Goal: Task Accomplishment & Management: Manage account settings

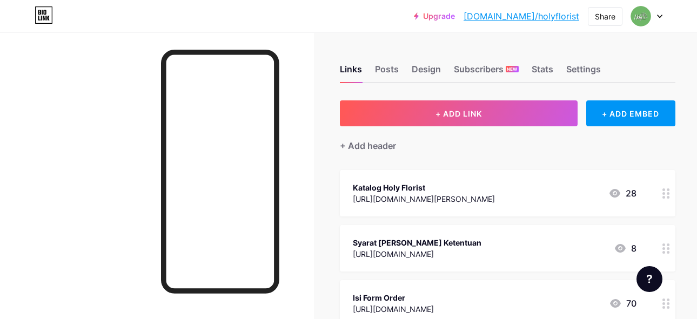
click at [660, 15] on icon at bounding box center [659, 17] width 5 height 4
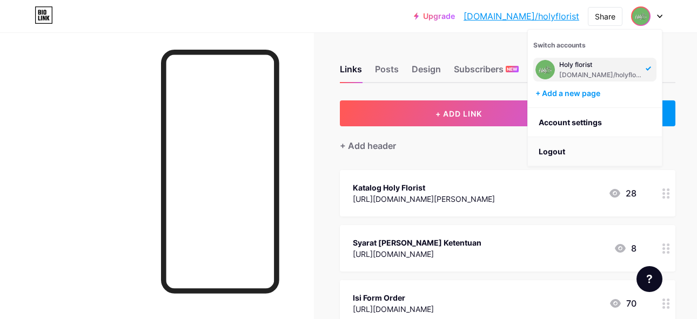
click at [571, 150] on li "Logout" at bounding box center [595, 151] width 134 height 29
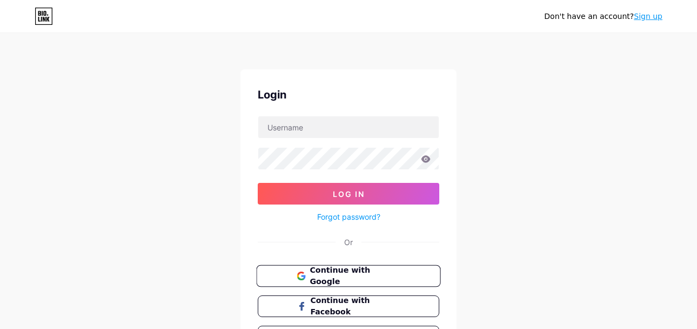
click at [382, 273] on span "Continue with Google" at bounding box center [355, 275] width 90 height 23
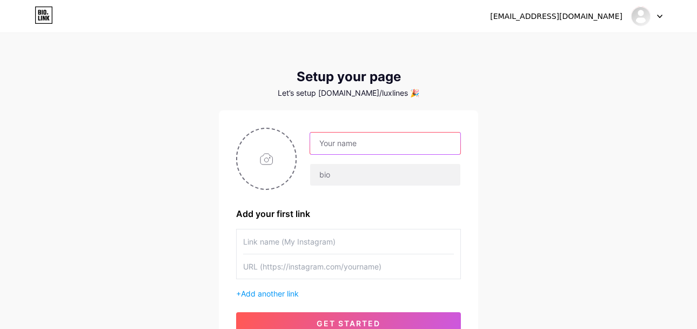
click at [388, 145] on input "text" at bounding box center [385, 143] width 150 height 22
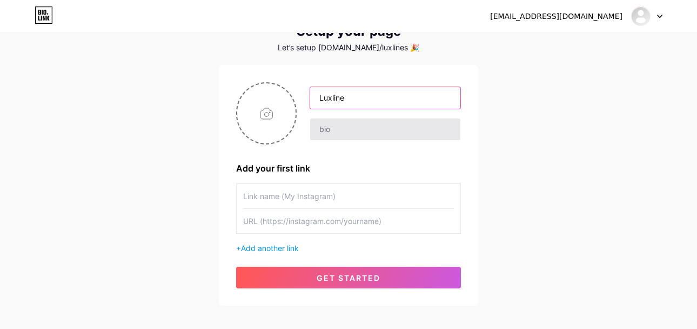
scroll to position [60, 0]
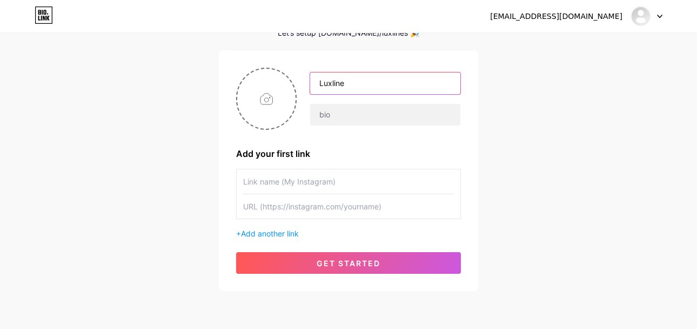
type input "Luxline"
click at [387, 148] on div "Add your first link" at bounding box center [348, 153] width 225 height 13
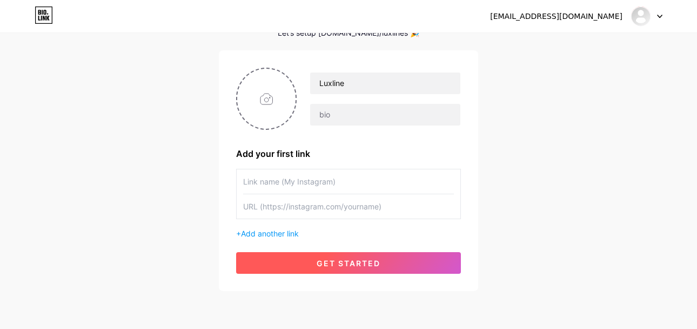
click at [377, 263] on span "get started" at bounding box center [349, 262] width 64 height 9
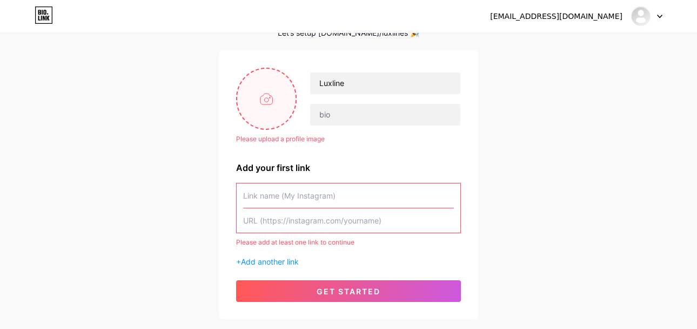
click at [272, 109] on input "file" at bounding box center [266, 99] width 58 height 60
type input "C:\fakepath\LOGO LUXLINE.png"
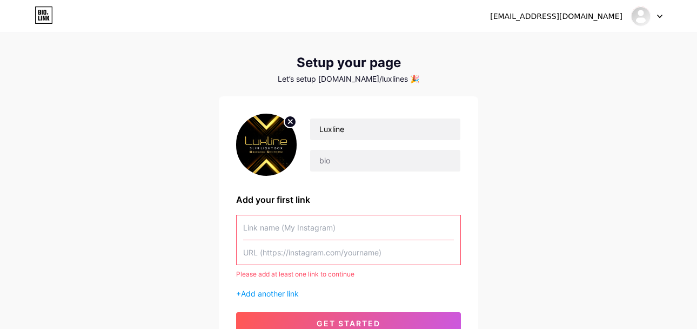
scroll to position [0, 0]
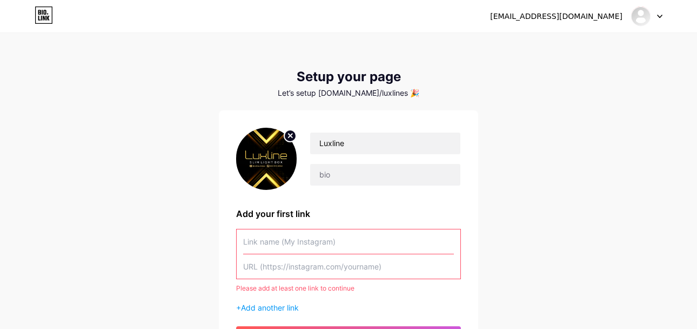
click at [290, 136] on icon at bounding box center [291, 135] width 4 height 4
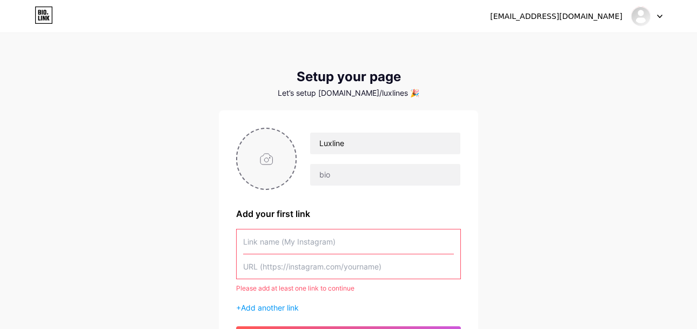
click at [269, 158] on input "file" at bounding box center [266, 159] width 58 height 60
type input "C:\fakepath\LOGO LUXLINE.png"
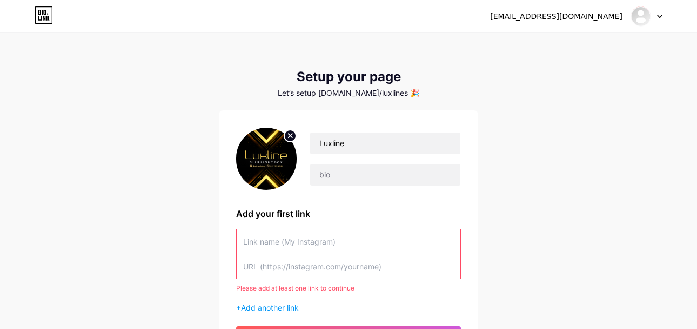
click at [293, 268] on input "text" at bounding box center [348, 266] width 211 height 24
paste input "[URL][DOMAIN_NAME][DOMAIN_NAME]"
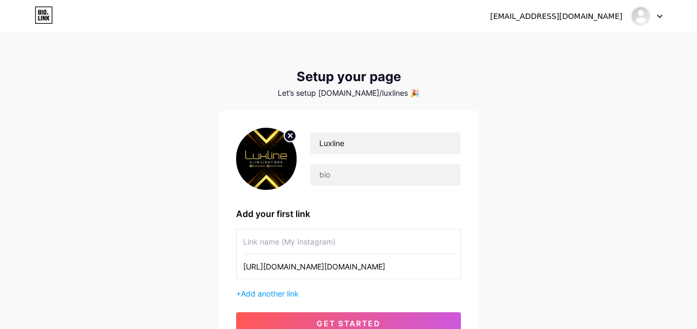
scroll to position [0, 93]
type input "[URL][DOMAIN_NAME][DOMAIN_NAME]"
click at [307, 242] on input "text" at bounding box center [348, 241] width 211 height 24
type input "l"
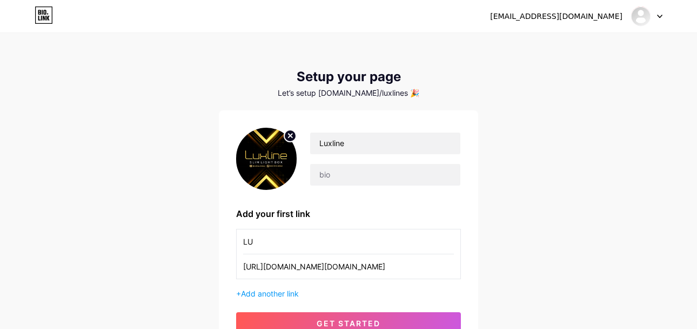
type input "L"
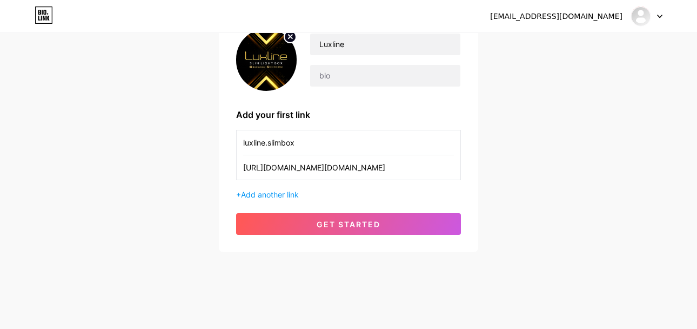
scroll to position [99, 0]
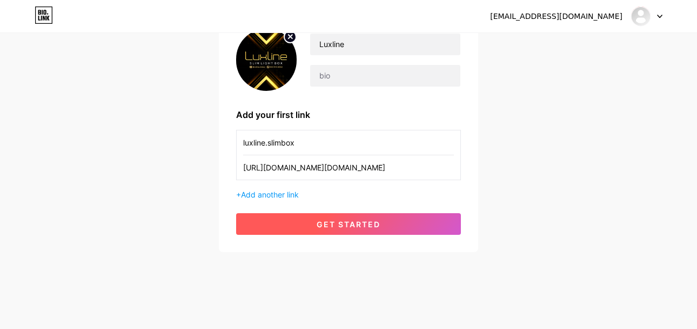
type input "luxline.slimbox"
click at [381, 225] on button "get started" at bounding box center [348, 224] width 225 height 22
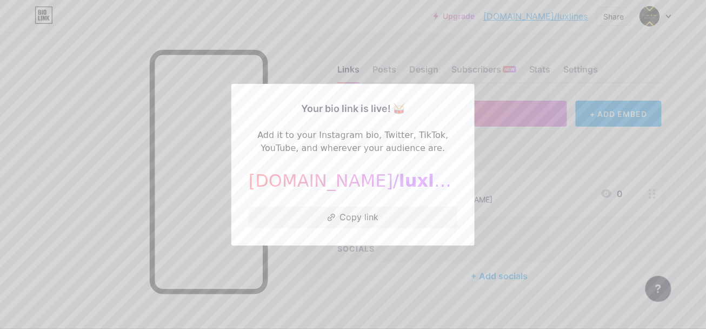
click at [282, 35] on div at bounding box center [353, 164] width 706 height 329
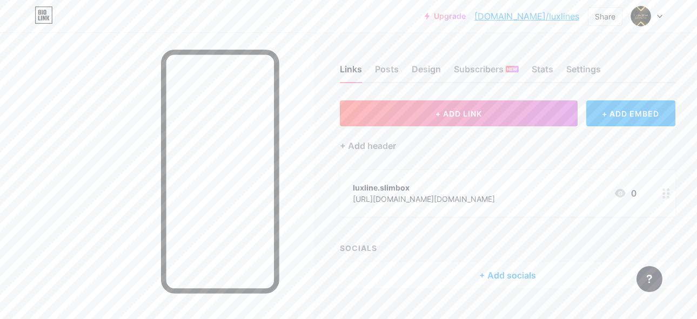
click at [499, 273] on div "+ Add socials" at bounding box center [508, 276] width 336 height 26
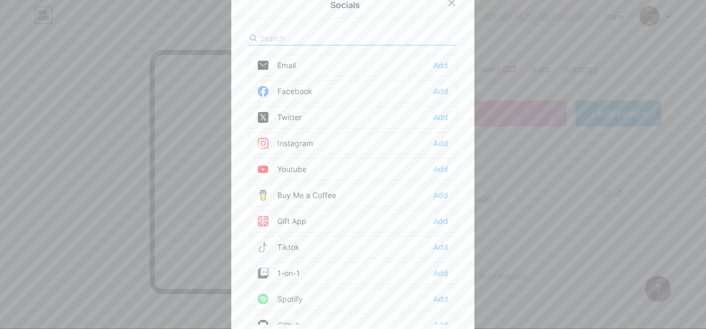
click at [293, 142] on div "Instagram" at bounding box center [285, 143] width 55 height 11
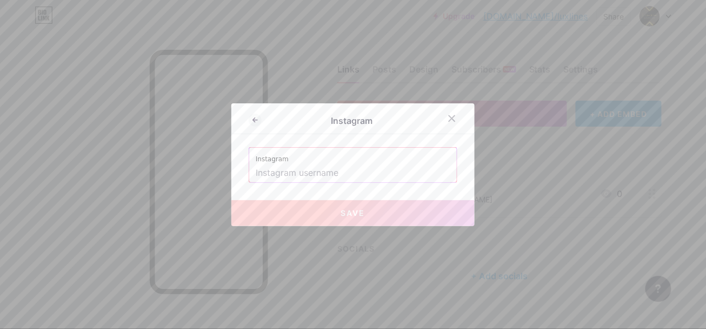
click at [332, 170] on input "text" at bounding box center [353, 173] width 195 height 18
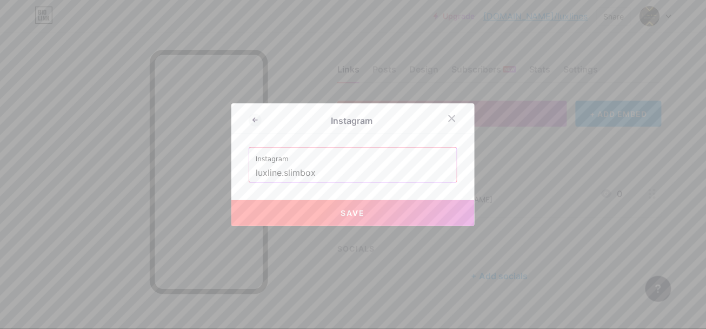
click at [362, 209] on button "Save" at bounding box center [352, 213] width 243 height 26
type input "[URL][DOMAIN_NAME][DOMAIN_NAME]"
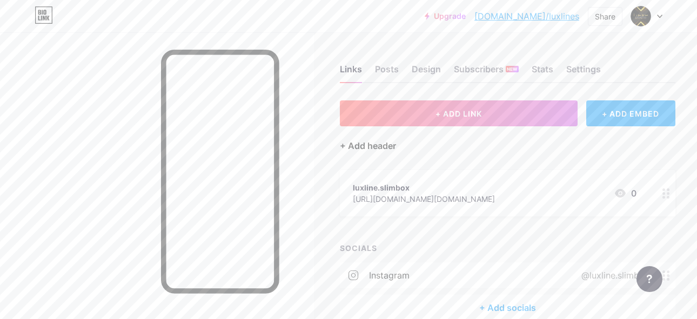
click at [378, 149] on div "+ Add header" at bounding box center [368, 145] width 56 height 13
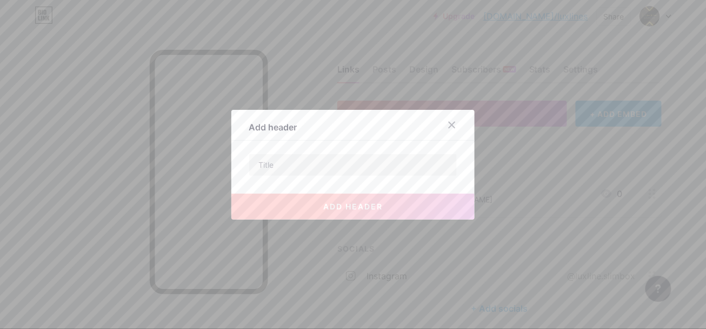
click at [509, 148] on div at bounding box center [353, 164] width 706 height 329
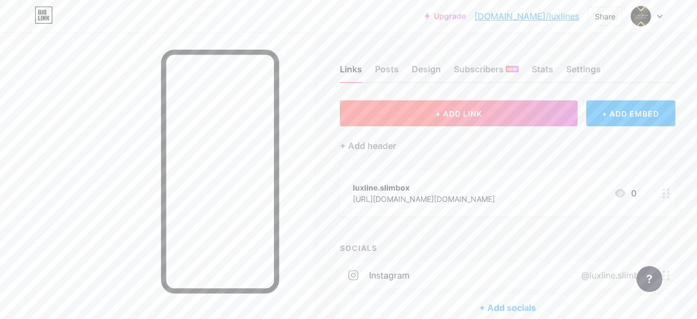
click at [469, 111] on span "+ ADD LINK" at bounding box center [459, 113] width 46 height 9
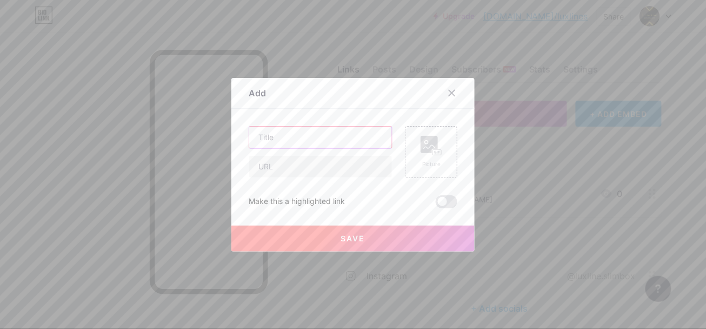
click at [283, 137] on input "text" at bounding box center [320, 137] width 143 height 22
type input "A"
type input "WA Admin"
click at [325, 165] on input "text" at bounding box center [320, 167] width 143 height 22
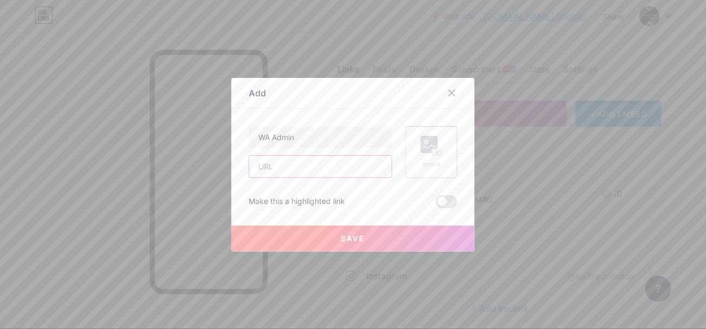
paste input "[URL][DOMAIN_NAME]"
drag, startPoint x: 364, startPoint y: 166, endPoint x: 316, endPoint y: 166, distance: 48.1
click at [316, 166] on input "[URL][DOMAIN_NAME]" at bounding box center [320, 167] width 143 height 22
paste input "[PHONE_NUMBER]"
click at [332, 166] on input "[URL][DOMAIN_NAME]" at bounding box center [320, 167] width 143 height 22
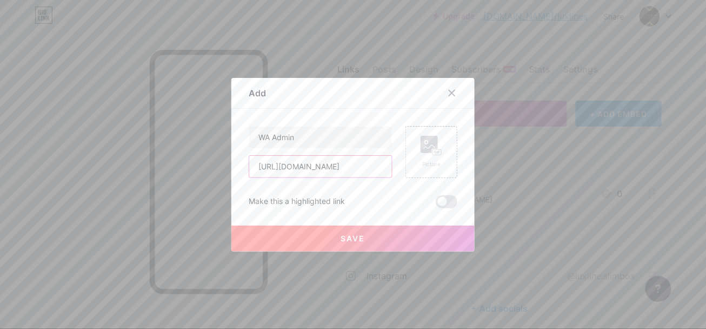
click at [350, 166] on input "[URL][DOMAIN_NAME]" at bounding box center [320, 167] width 143 height 22
type input "[URL][DOMAIN_NAME]"
click at [395, 234] on button "Save" at bounding box center [352, 238] width 243 height 26
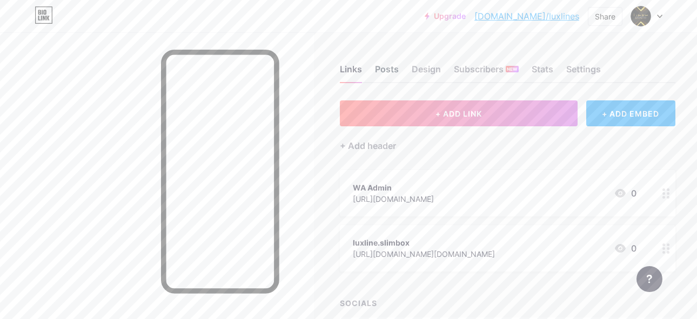
click at [390, 73] on div "Posts" at bounding box center [387, 72] width 24 height 19
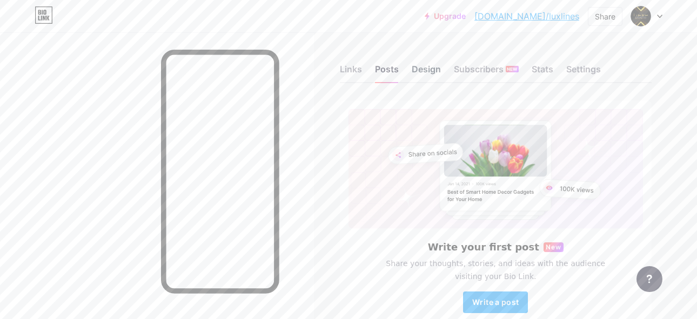
click at [432, 69] on div "Design" at bounding box center [426, 72] width 29 height 19
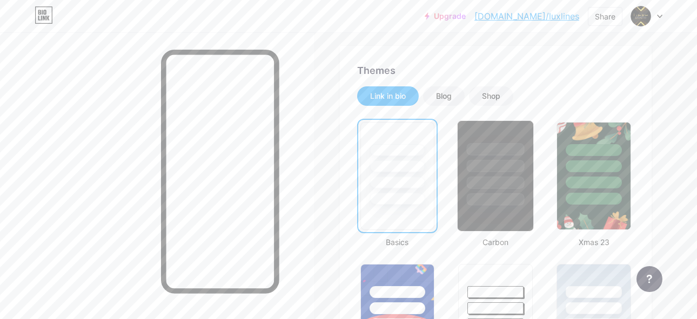
scroll to position [180, 0]
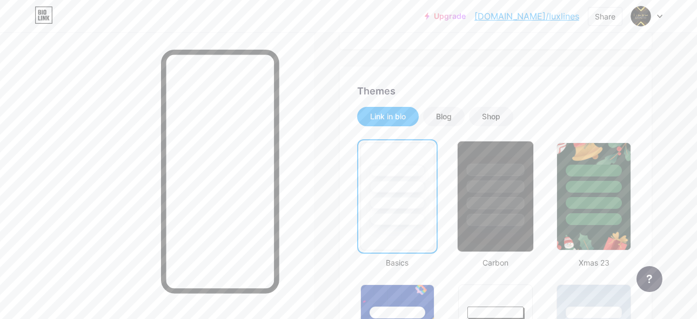
click at [510, 175] on div at bounding box center [496, 170] width 58 height 12
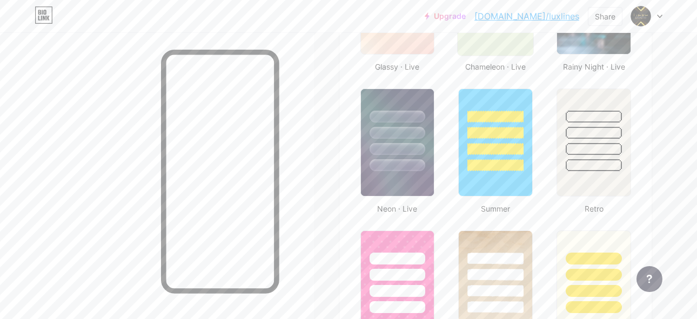
scroll to position [600, 0]
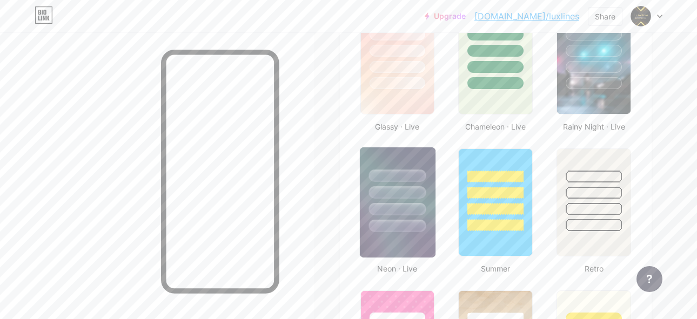
click at [416, 150] on div at bounding box center [397, 190] width 76 height 85
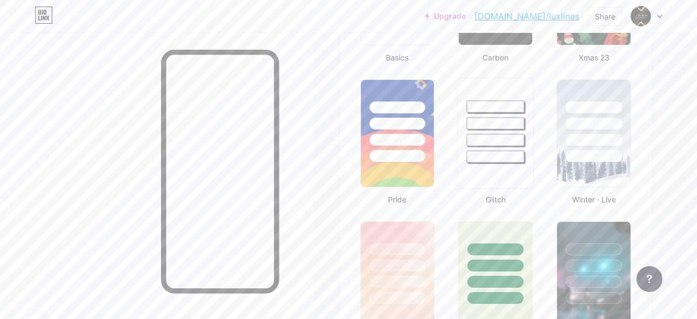
scroll to position [371, 0]
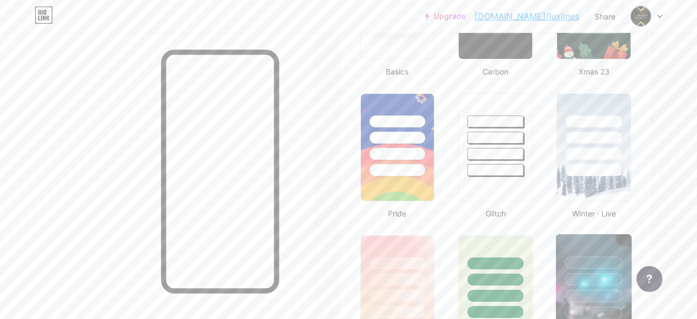
click at [576, 252] on div at bounding box center [594, 277] width 76 height 85
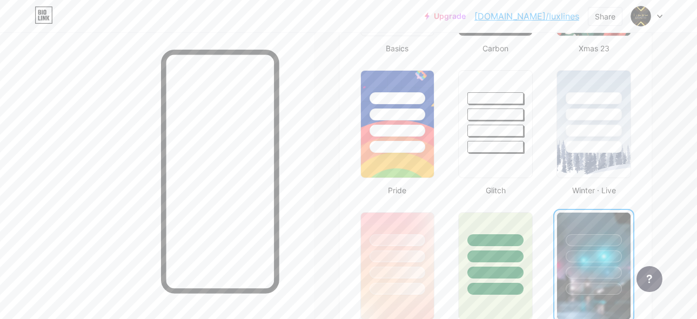
scroll to position [251, 0]
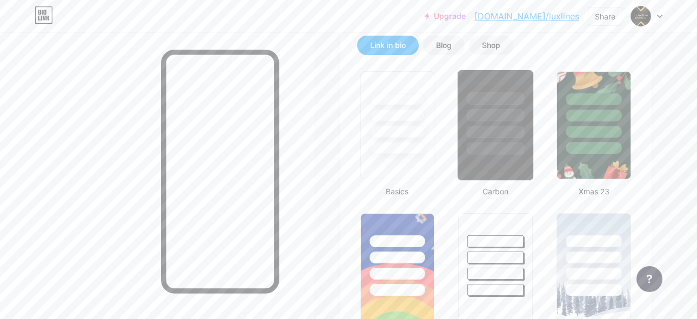
click at [487, 160] on div at bounding box center [495, 125] width 77 height 111
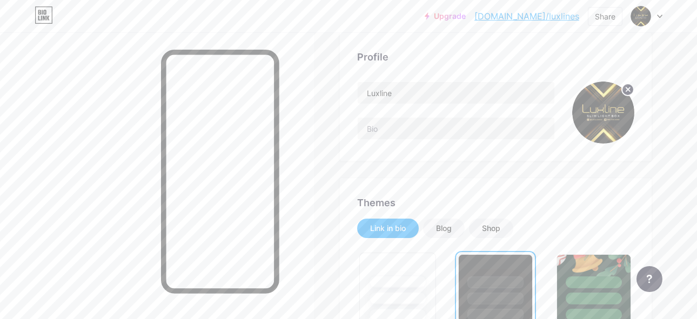
scroll to position [0, 0]
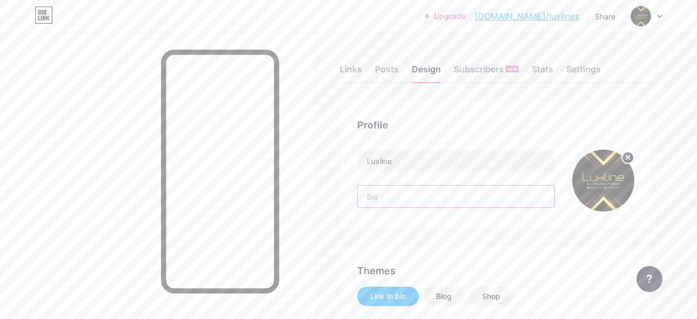
click at [420, 193] on input "text" at bounding box center [456, 197] width 197 height 22
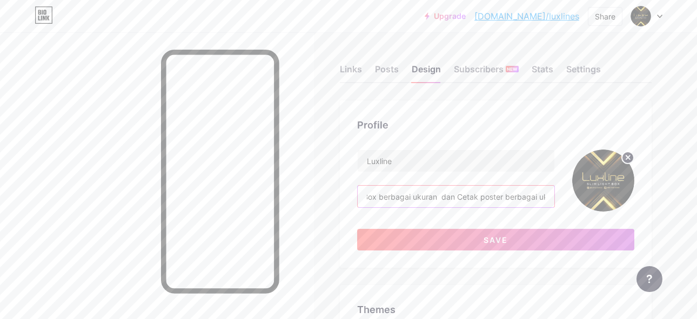
scroll to position [0, 45]
click at [474, 198] on input "Slim Light Box berbagai ukuran dan Cetak poster berbagai ukuran" at bounding box center [456, 197] width 197 height 22
click at [476, 198] on input "Slim Light Box berbagai ukuran dan Cetak poster berbagai ukuran" at bounding box center [456, 197] width 197 height 22
click at [454, 194] on input "Slim Light Box berbagai ukuran dan Cetak poster berbagai ukuran" at bounding box center [456, 197] width 197 height 22
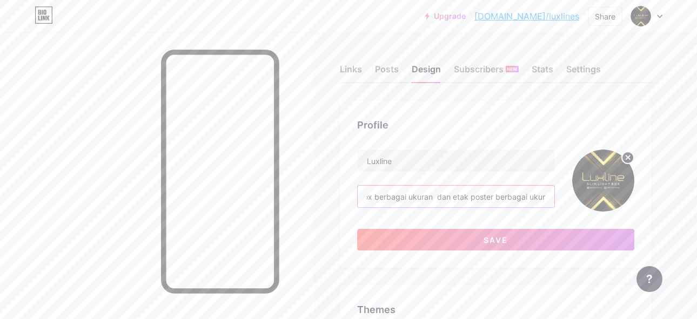
scroll to position [0, 39]
click at [499, 196] on input "Slim Light Box berbagai ukuran dan cetak poster berbagai ukuran" at bounding box center [456, 197] width 197 height 22
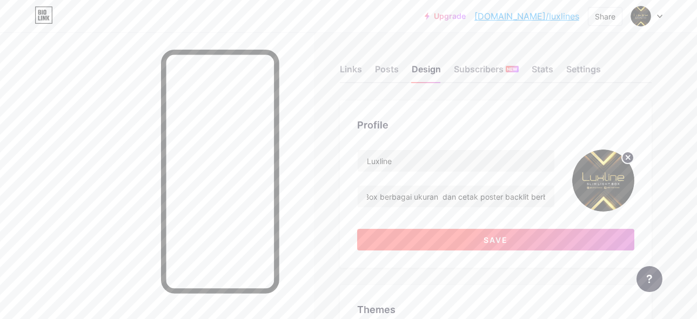
scroll to position [0, 0]
click at [509, 244] on button "Save" at bounding box center [496, 240] width 278 height 22
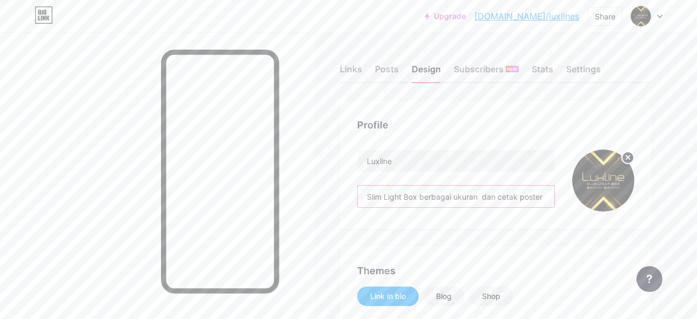
click at [440, 195] on input "Slim Light Box berbagai ukuran dan cetak poster backlit berbagai ukuran" at bounding box center [456, 197] width 197 height 22
click at [479, 196] on input "Slim Light Box berbagai ukuran dan cetak poster backlit berbagai ukuran" at bounding box center [456, 197] width 197 height 22
drag, startPoint x: 495, startPoint y: 196, endPoint x: 475, endPoint y: 200, distance: 19.9
click at [475, 200] on input "Slim Light Box berbagai ukuran dan cetak poster backlit berbagai ukuran" at bounding box center [456, 197] width 197 height 22
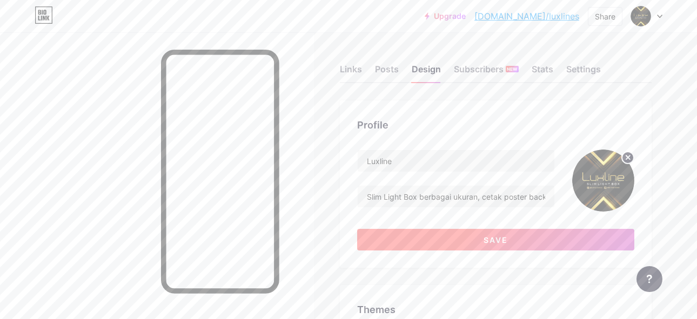
click at [490, 236] on span "Save" at bounding box center [496, 240] width 24 height 9
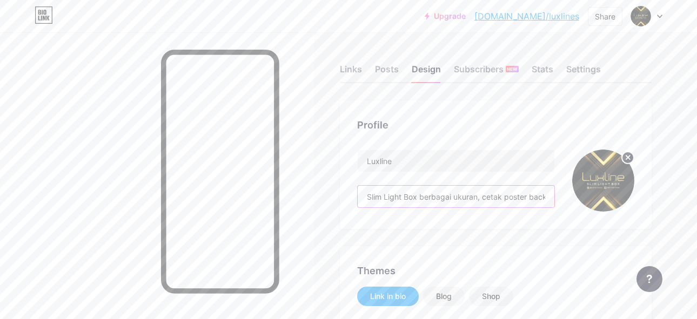
drag, startPoint x: 474, startPoint y: 195, endPoint x: 417, endPoint y: 195, distance: 57.3
click at [417, 195] on input "Slim Light Box berbagai ukuran, cetak poster backlit berbagai ukuran" at bounding box center [456, 197] width 197 height 22
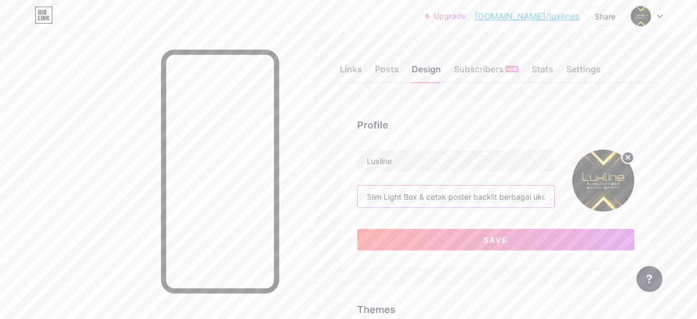
drag, startPoint x: 446, startPoint y: 197, endPoint x: 429, endPoint y: 196, distance: 17.3
click at [425, 197] on input "Slim Light Box & cetak poster backlit berbagai ukuran" at bounding box center [456, 197] width 197 height 22
click at [452, 196] on input "Slim Light Box & Poster backlit berbagai ukuran" at bounding box center [456, 197] width 197 height 22
drag, startPoint x: 476, startPoint y: 196, endPoint x: 561, endPoint y: 193, distance: 85.4
click at [555, 193] on input "Slim Light Box & Poster Backlit berbagai ukuran" at bounding box center [456, 197] width 197 height 22
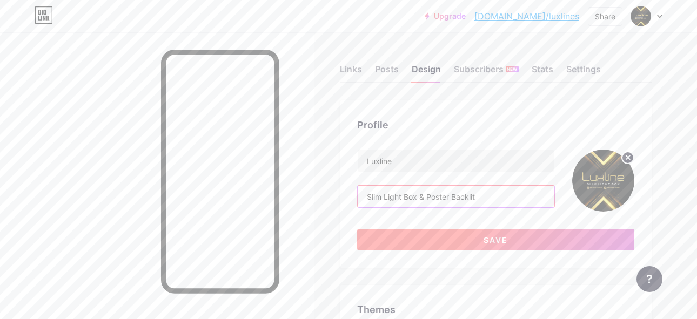
type input "Slim Light Box & Poster Backlit"
click at [526, 234] on button "Save" at bounding box center [496, 240] width 278 height 22
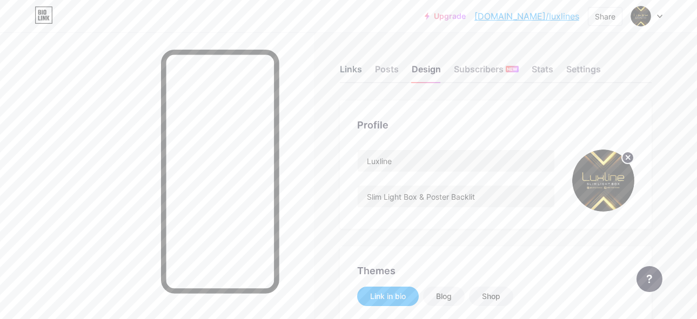
click at [354, 74] on div "Links" at bounding box center [351, 72] width 22 height 19
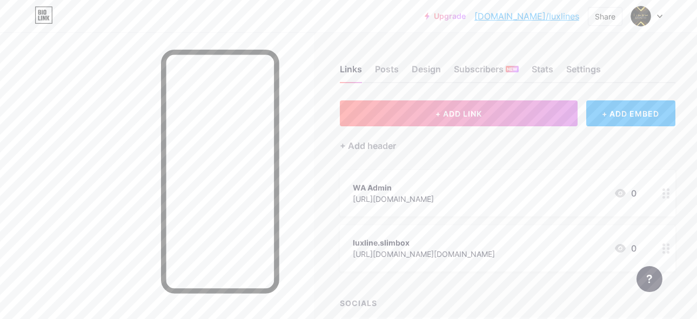
click at [515, 233] on div "luxline.slimbox [URL][DOMAIN_NAME][DOMAIN_NAME] 0" at bounding box center [508, 248] width 336 height 46
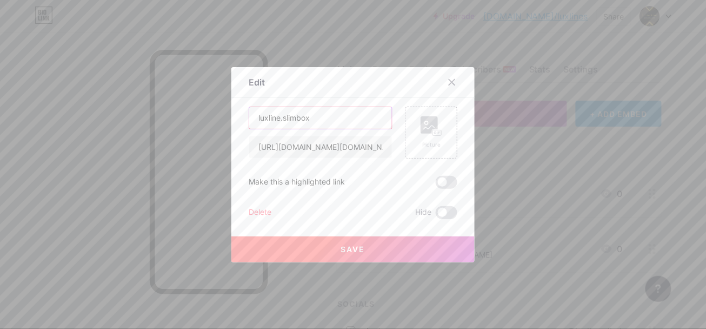
click at [253, 119] on input "luxline.slimbox" at bounding box center [320, 118] width 143 height 22
type input "IG @luxline.slimbox"
click at [369, 252] on button "Save" at bounding box center [352, 249] width 243 height 26
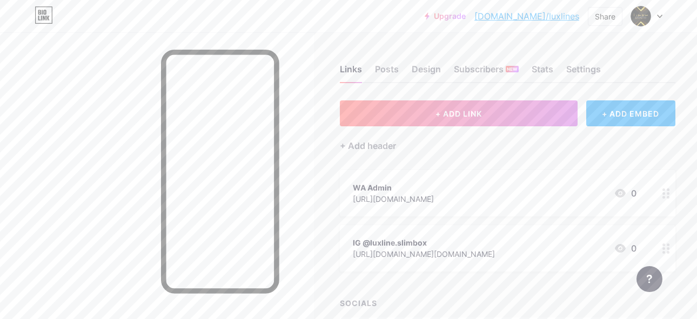
click at [572, 17] on link "[DOMAIN_NAME]/luxlines" at bounding box center [527, 16] width 105 height 13
click at [609, 18] on div "Share" at bounding box center [605, 16] width 21 height 11
click at [604, 17] on div "Share" at bounding box center [605, 16] width 21 height 11
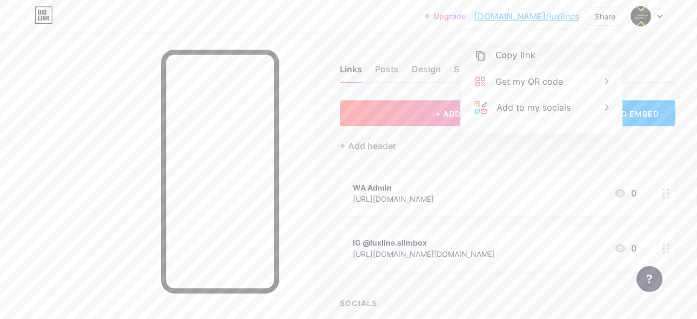
click at [546, 50] on div "Copy link" at bounding box center [541, 56] width 161 height 26
click at [385, 46] on div "Links Posts Design Subscribers NEW Stats Settings" at bounding box center [508, 64] width 336 height 38
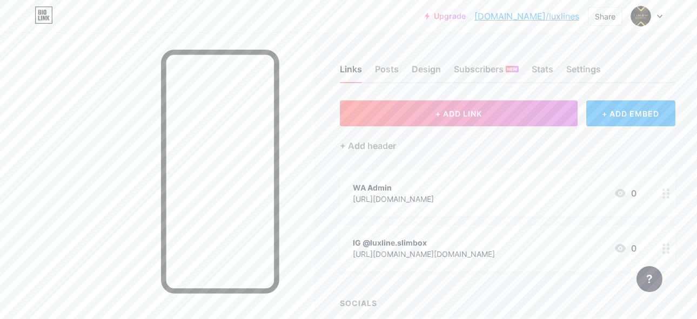
click at [656, 15] on div at bounding box center [646, 15] width 31 height 19
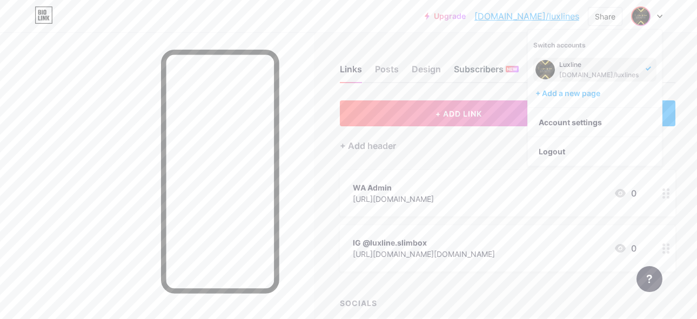
click at [479, 70] on div "Subscribers NEW" at bounding box center [486, 72] width 65 height 19
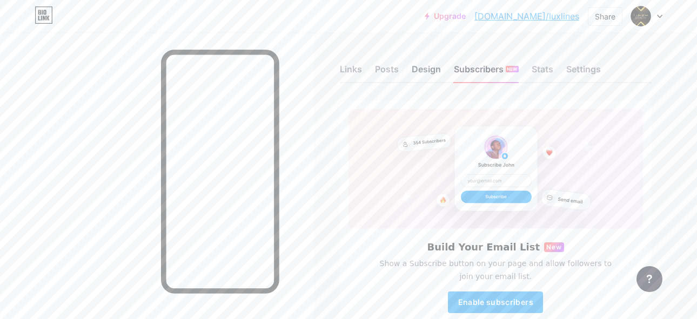
click at [427, 65] on div "Design" at bounding box center [426, 72] width 29 height 19
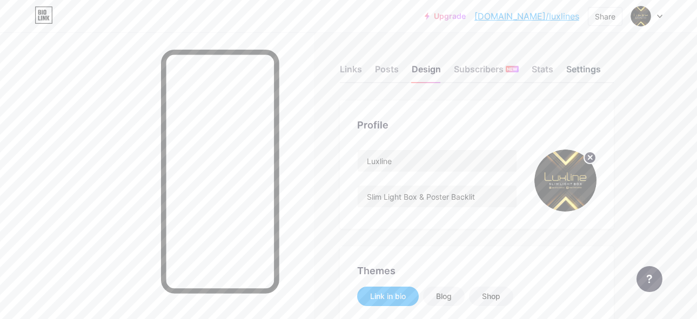
click at [571, 68] on div "Settings" at bounding box center [583, 72] width 35 height 19
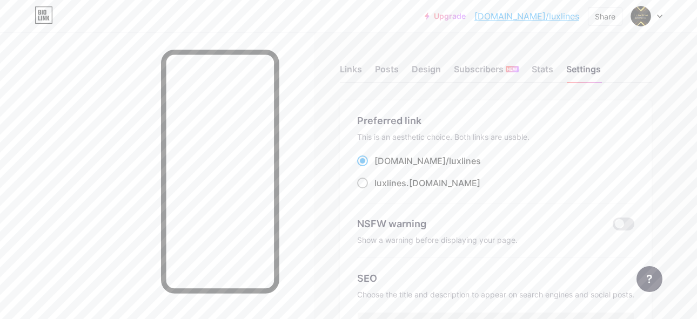
click at [359, 185] on span at bounding box center [362, 183] width 11 height 11
click at [375, 190] on input "luxlines .[DOMAIN_NAME]" at bounding box center [378, 193] width 7 height 7
radio input "true"
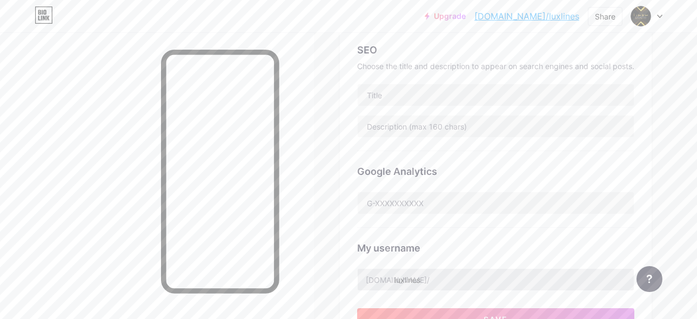
scroll to position [300, 0]
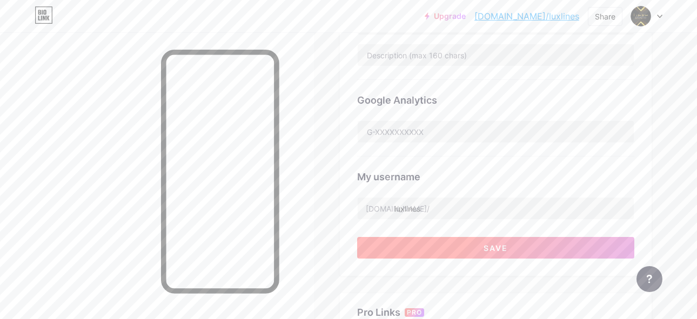
click at [517, 249] on button "Save" at bounding box center [495, 248] width 277 height 22
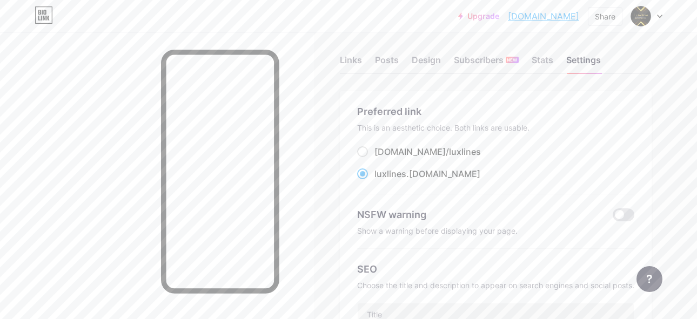
scroll to position [0, 0]
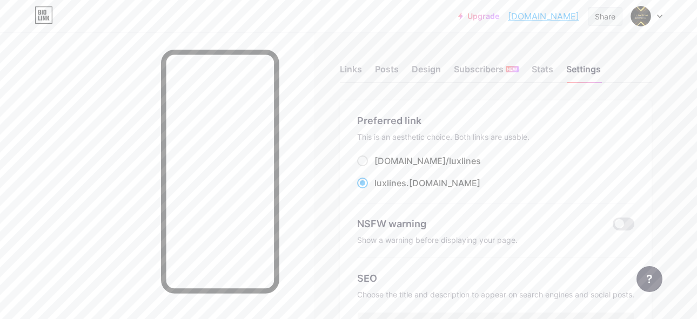
click at [605, 17] on div "Share" at bounding box center [605, 16] width 21 height 11
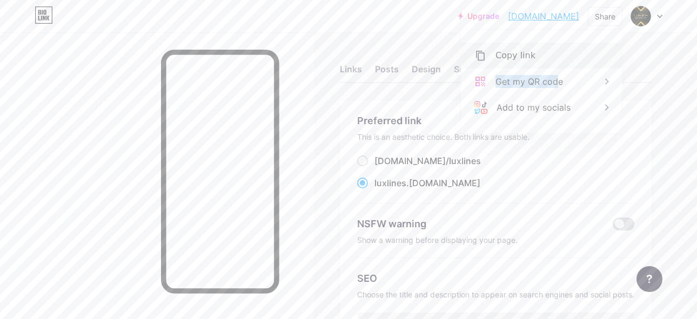
drag, startPoint x: 555, startPoint y: 68, endPoint x: 566, endPoint y: 53, distance: 18.6
click at [566, 53] on div "Copy link [DOMAIN_NAME] Get my QR code Add to my socials" at bounding box center [541, 82] width 161 height 78
click at [566, 51] on div "Copy link" at bounding box center [541, 56] width 161 height 26
copy div "Get my QR cod"
click at [558, 54] on div "Copied" at bounding box center [541, 56] width 161 height 26
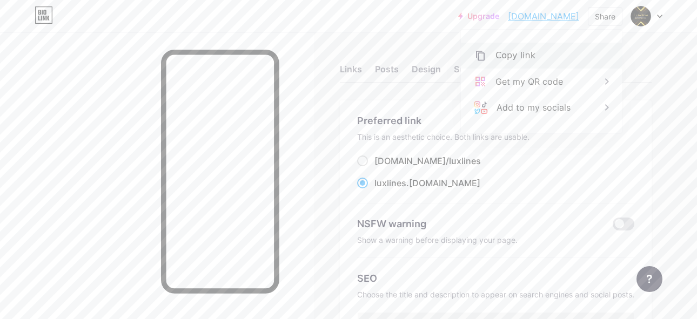
click at [558, 54] on div "Copy link" at bounding box center [541, 56] width 161 height 26
drag, startPoint x: 674, startPoint y: 65, endPoint x: 654, endPoint y: 71, distance: 20.9
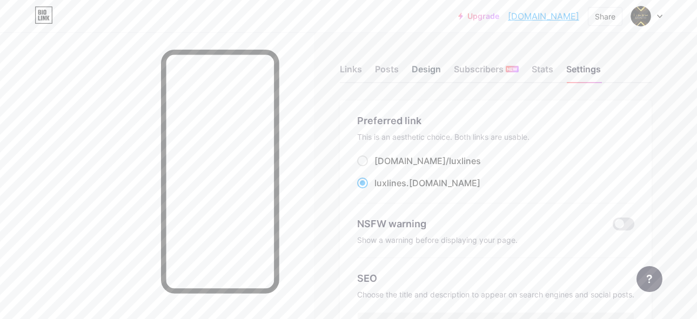
click at [427, 72] on div "Design" at bounding box center [426, 72] width 29 height 19
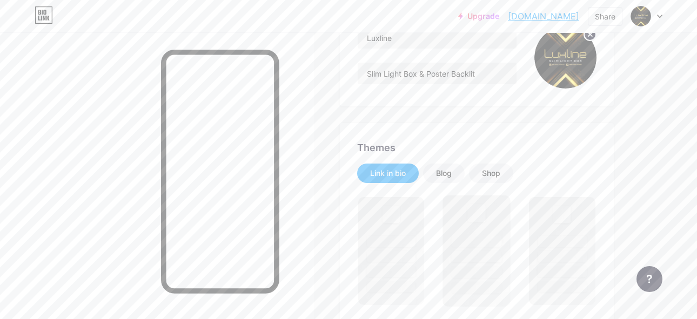
scroll to position [240, 0]
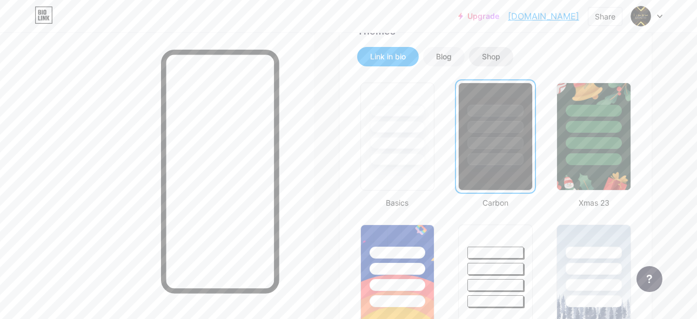
click at [485, 56] on div "Shop" at bounding box center [491, 56] width 18 height 11
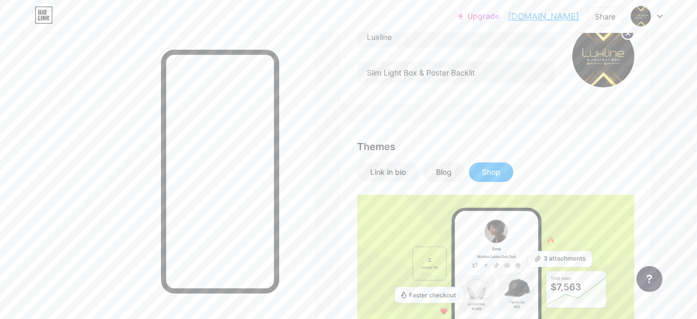
scroll to position [120, 0]
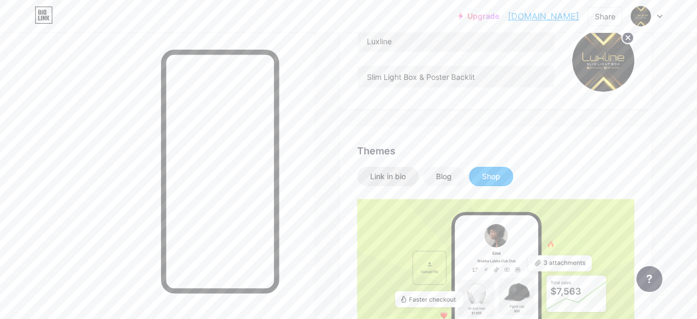
click at [381, 176] on div "Link in bio" at bounding box center [388, 176] width 36 height 11
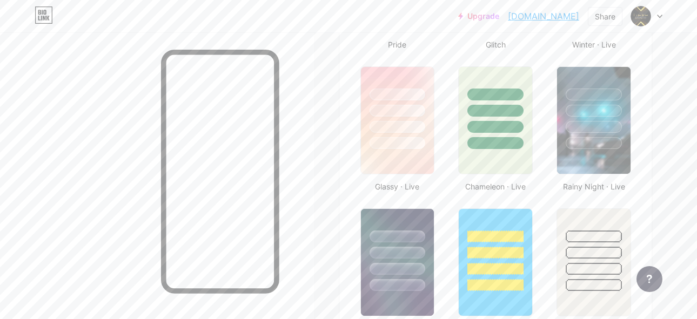
scroll to position [600, 0]
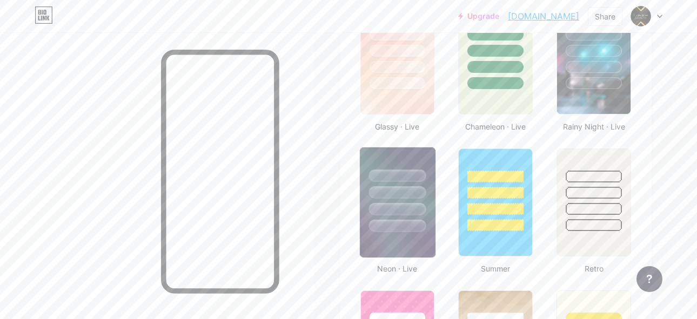
click at [406, 157] on div at bounding box center [397, 190] width 76 height 85
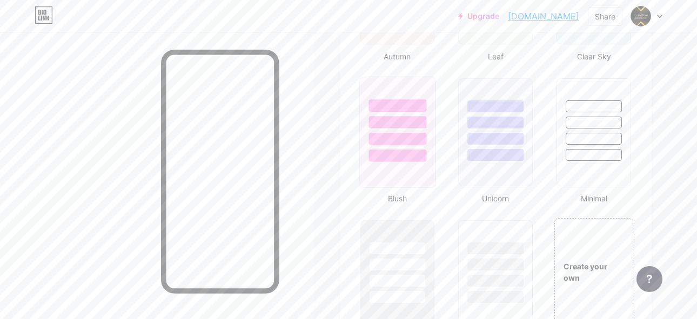
scroll to position [1201, 0]
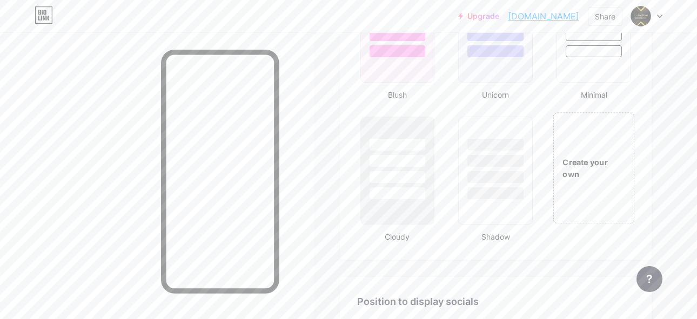
click at [594, 173] on div "Create your own" at bounding box center [593, 167] width 81 height 111
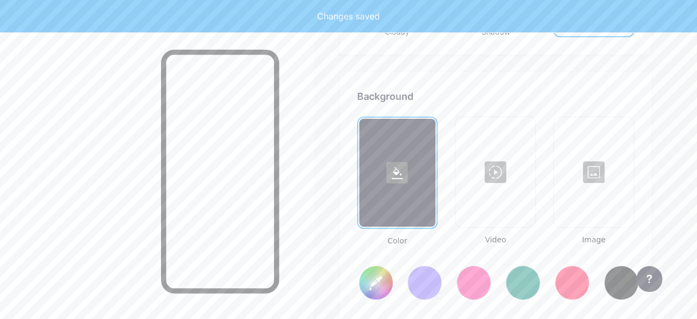
scroll to position [1431, 0]
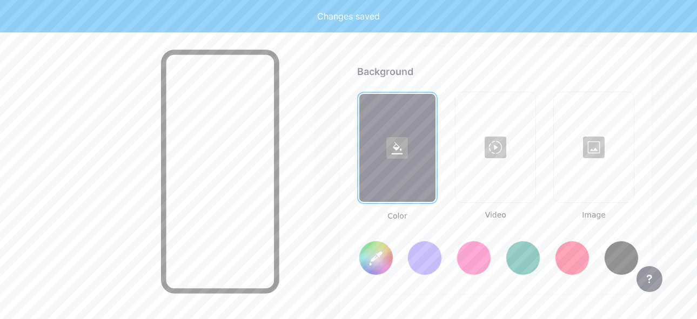
type input "#ffffff"
type input "#000000"
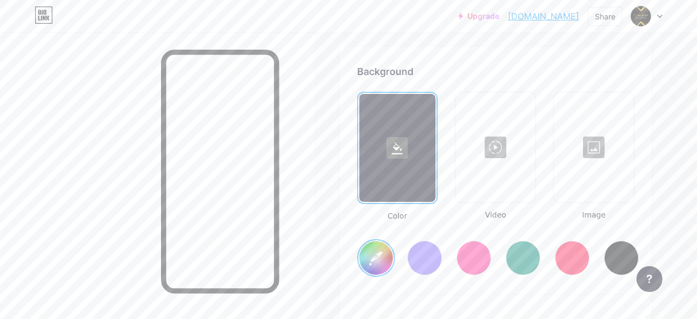
click at [409, 165] on div at bounding box center [397, 148] width 77 height 108
click at [625, 255] on div at bounding box center [621, 258] width 35 height 35
type input "#000000"
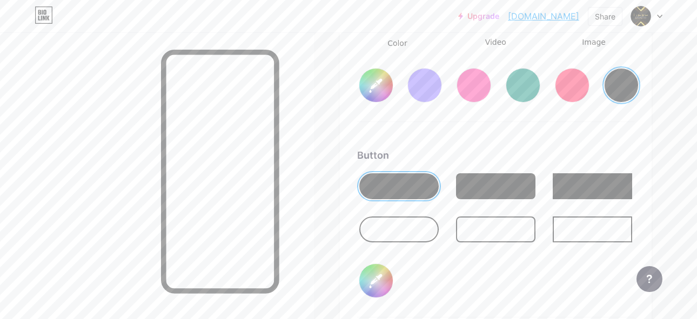
scroll to position [1612, 0]
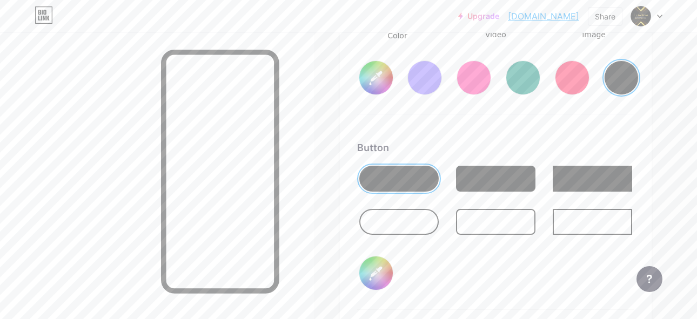
click at [427, 219] on div at bounding box center [398, 222] width 79 height 26
click at [419, 223] on div at bounding box center [398, 222] width 79 height 26
click at [484, 221] on div at bounding box center [495, 222] width 79 height 26
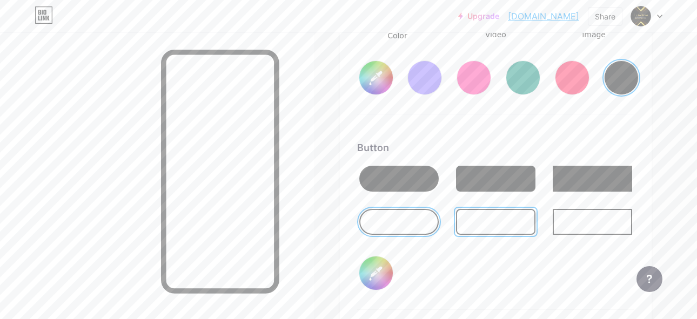
click at [581, 218] on div at bounding box center [592, 222] width 79 height 26
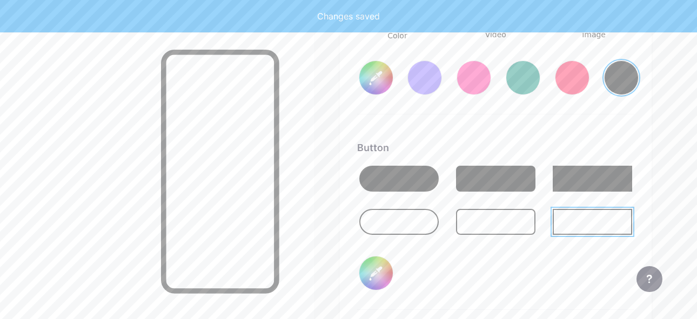
click at [414, 211] on div at bounding box center [398, 222] width 79 height 26
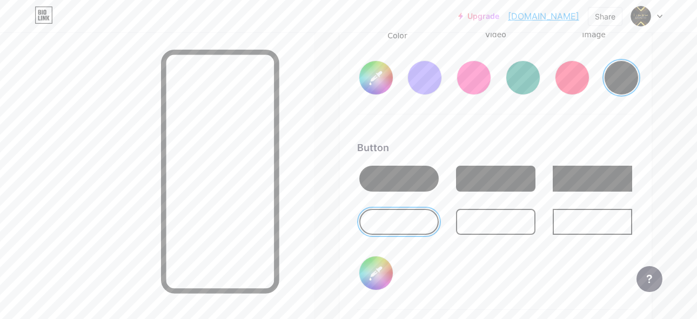
click at [393, 174] on div at bounding box center [398, 179] width 79 height 26
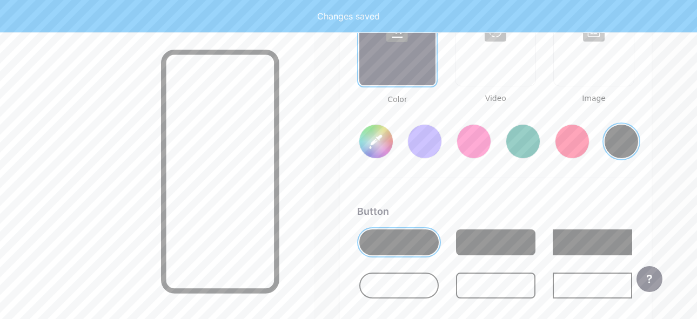
scroll to position [1492, 0]
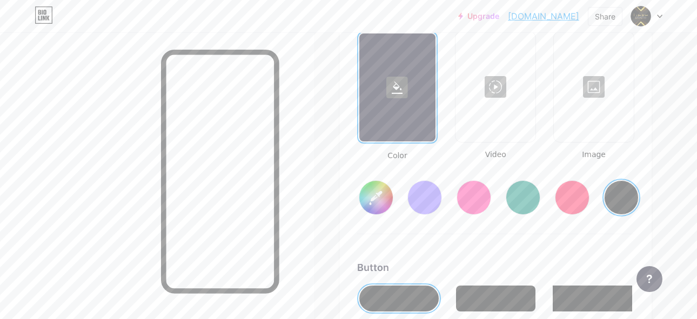
click at [601, 101] on div at bounding box center [594, 87] width 78 height 108
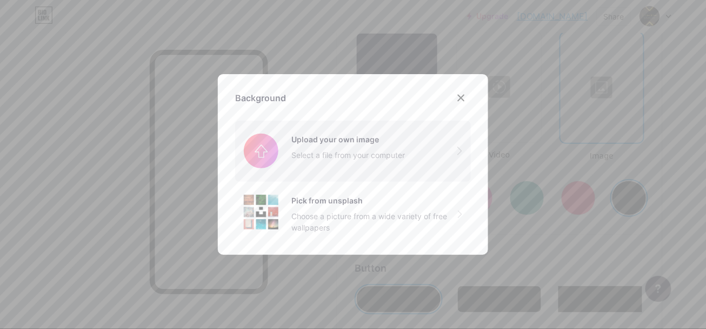
click at [361, 143] on input "file" at bounding box center [353, 151] width 236 height 61
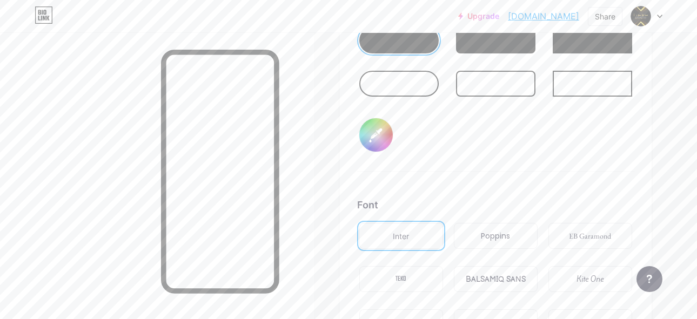
scroll to position [1672, 0]
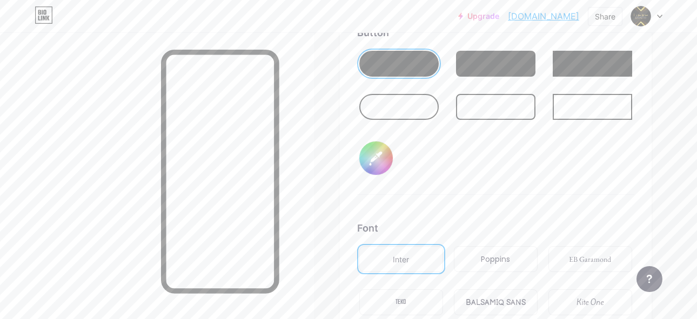
click at [383, 153] on input "#000000" at bounding box center [376, 159] width 34 height 34
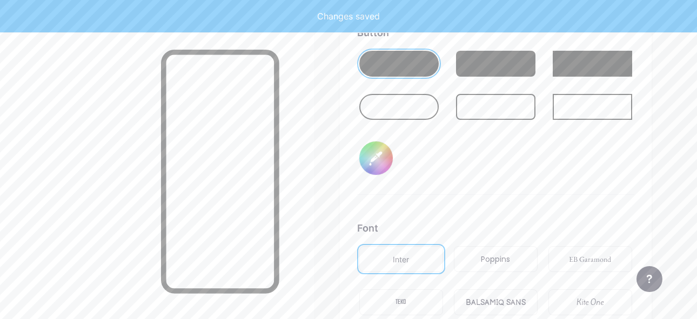
type input "#fafafa"
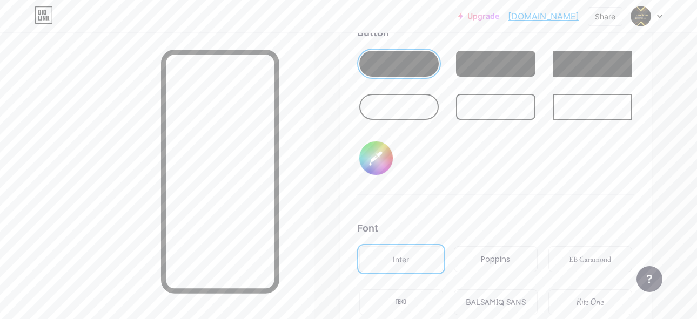
click at [352, 170] on div "Background Color Video Image Button #fafafa Font Inter Poppins EB Garamond TEKO…" at bounding box center [496, 116] width 312 height 619
click at [499, 155] on div "Button #fafafa" at bounding box center [496, 110] width 278 height 170
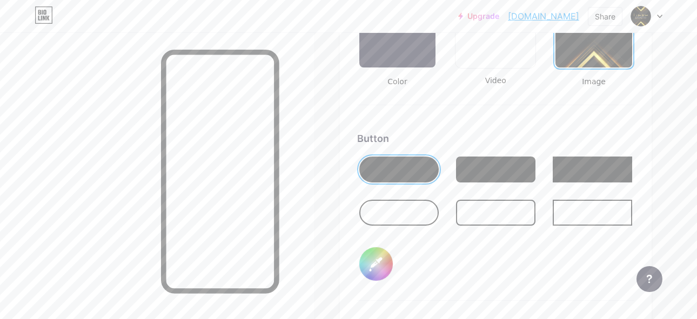
scroll to position [1552, 0]
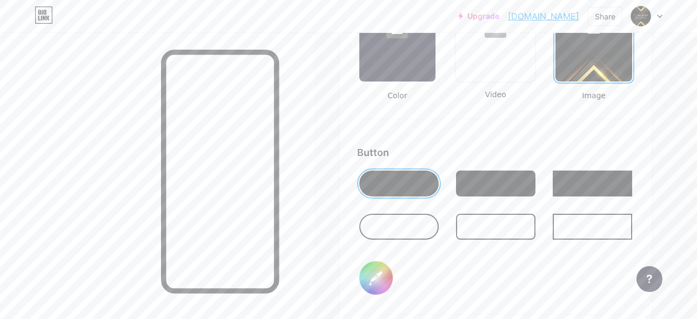
click at [513, 187] on div at bounding box center [495, 184] width 79 height 26
click at [418, 183] on div at bounding box center [398, 184] width 79 height 26
click at [419, 218] on div at bounding box center [398, 227] width 79 height 26
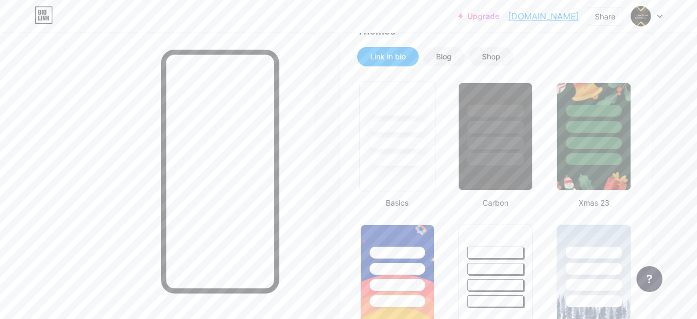
scroll to position [0, 0]
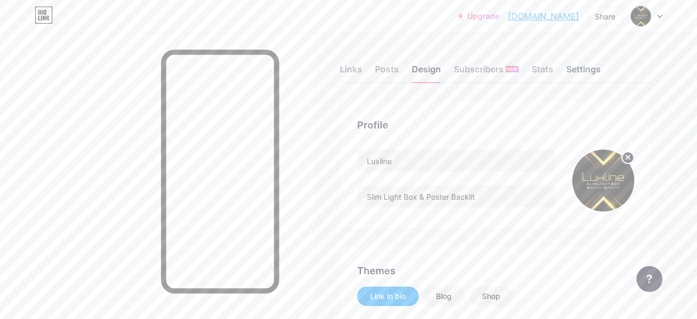
click at [574, 72] on div "Settings" at bounding box center [583, 72] width 35 height 19
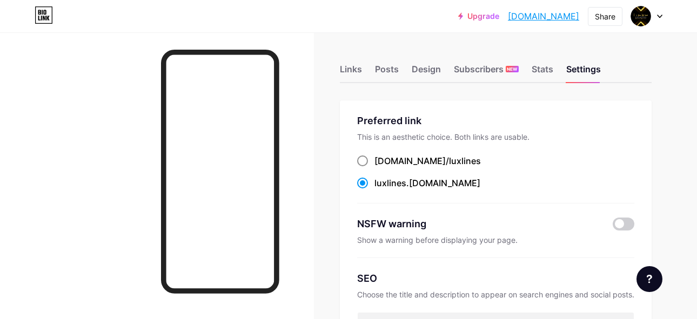
click at [449, 161] on span "luxlines" at bounding box center [465, 161] width 32 height 11
click at [382, 168] on input "bio.link/ luxlines" at bounding box center [378, 171] width 7 height 7
radio input "true"
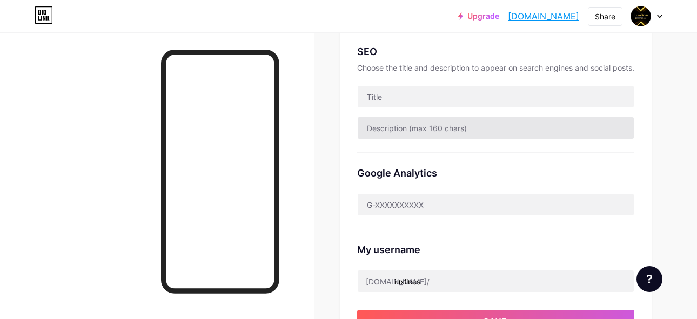
scroll to position [260, 0]
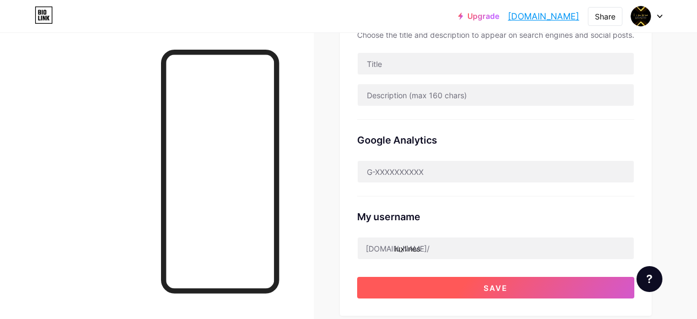
click at [512, 285] on button "Save" at bounding box center [495, 288] width 277 height 22
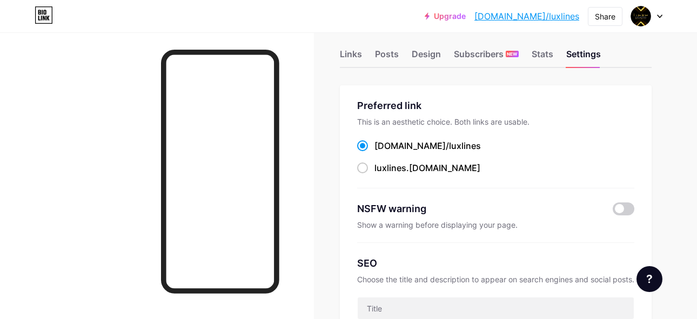
scroll to position [0, 0]
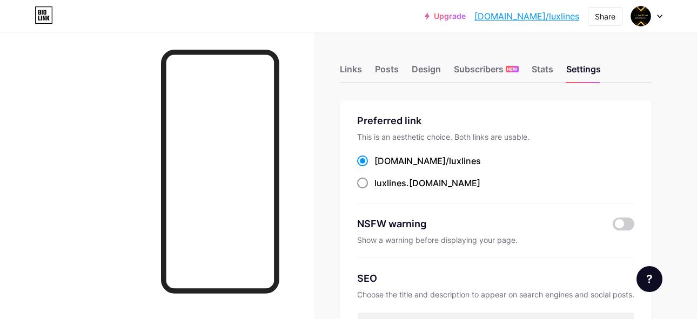
click at [426, 181] on div "luxlines .[DOMAIN_NAME]" at bounding box center [428, 183] width 106 height 13
click at [382, 190] on input "luxlines .[DOMAIN_NAME]" at bounding box center [378, 193] width 7 height 7
radio input "true"
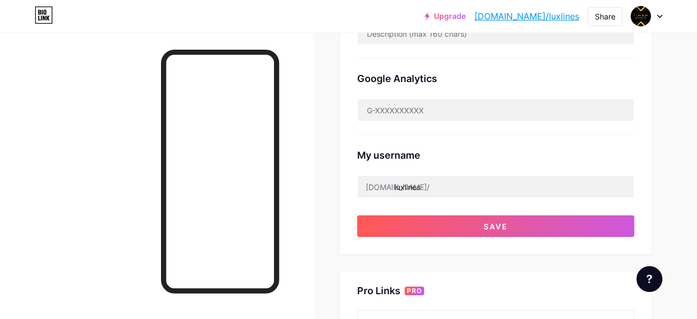
scroll to position [320, 0]
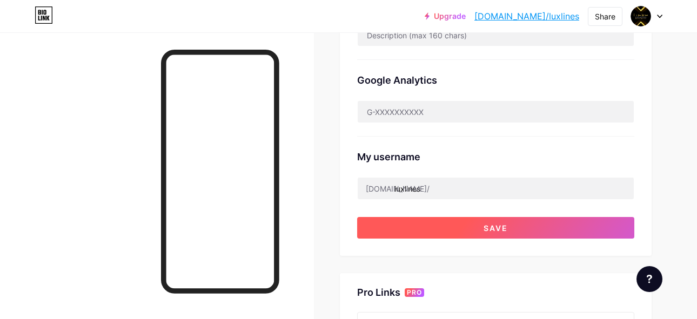
click at [493, 226] on span "Save" at bounding box center [496, 228] width 24 height 9
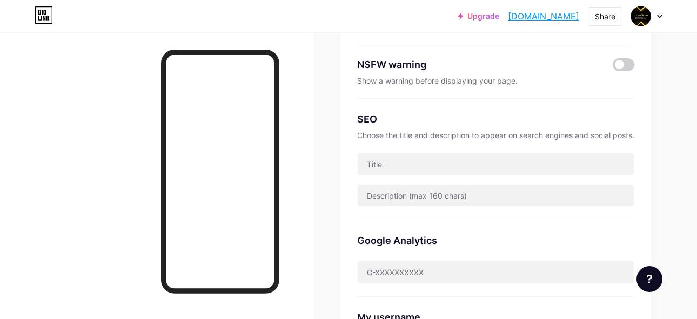
scroll to position [0, 0]
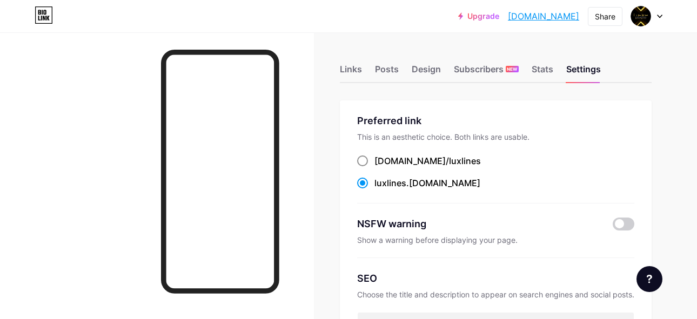
click at [399, 158] on div "bio.link/ luxlines" at bounding box center [428, 161] width 106 height 13
click at [382, 168] on input "bio.link/ luxlines" at bounding box center [378, 171] width 7 height 7
radio input "true"
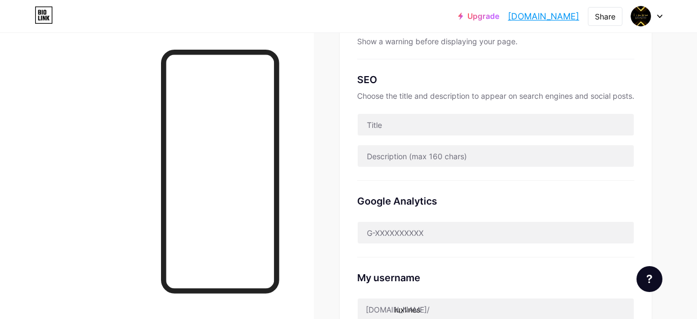
scroll to position [360, 0]
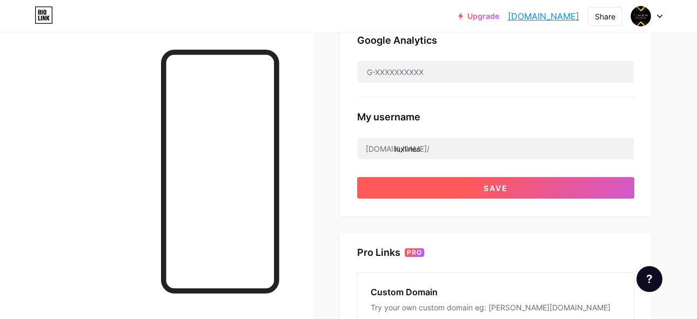
click at [511, 177] on button "Save" at bounding box center [495, 188] width 277 height 22
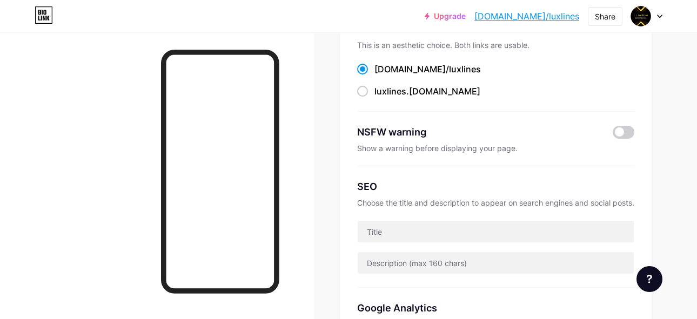
scroll to position [0, 0]
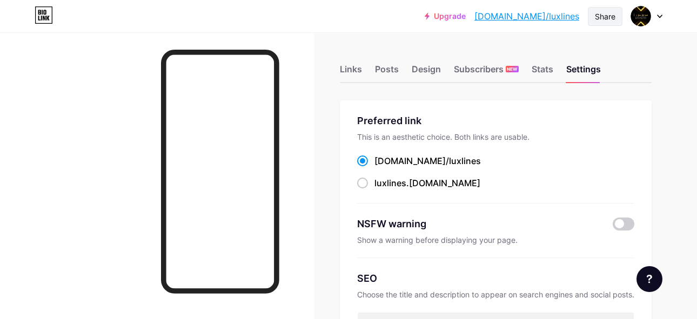
click at [606, 18] on div "Share" at bounding box center [605, 16] width 21 height 11
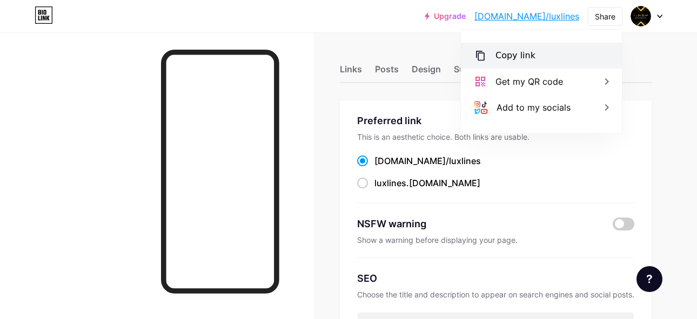
click at [537, 47] on div "Copy link" at bounding box center [541, 56] width 161 height 26
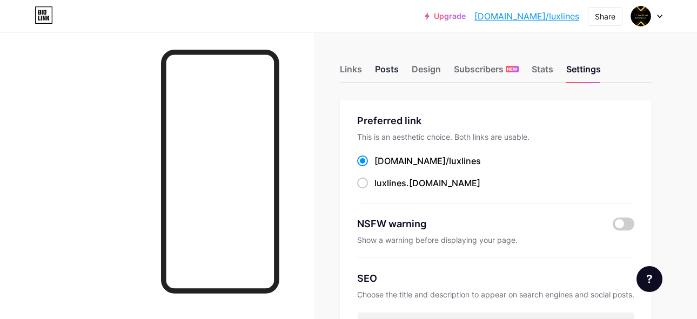
click at [385, 65] on div "Posts" at bounding box center [387, 72] width 24 height 19
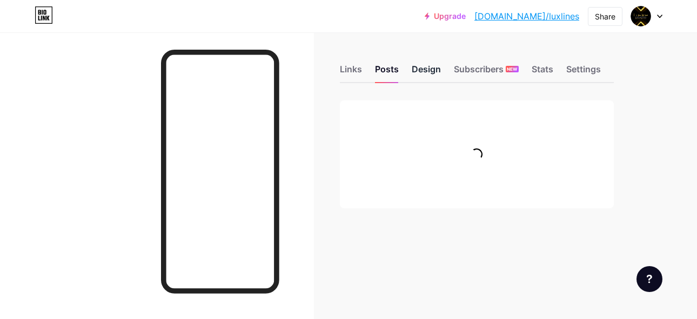
click at [426, 71] on div "Design" at bounding box center [426, 72] width 29 height 19
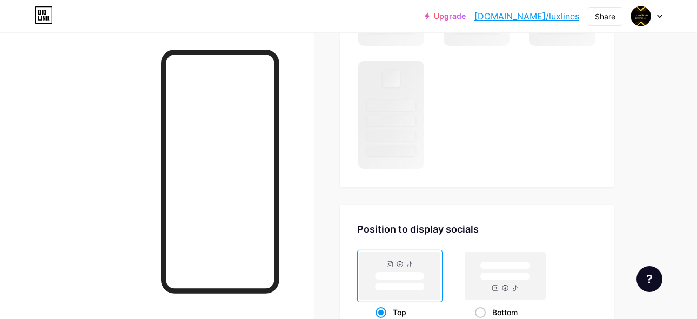
scroll to position [692, 0]
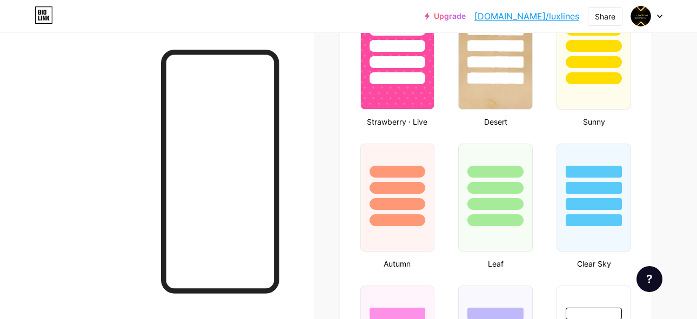
type input "#000000"
type input "#ffffff"
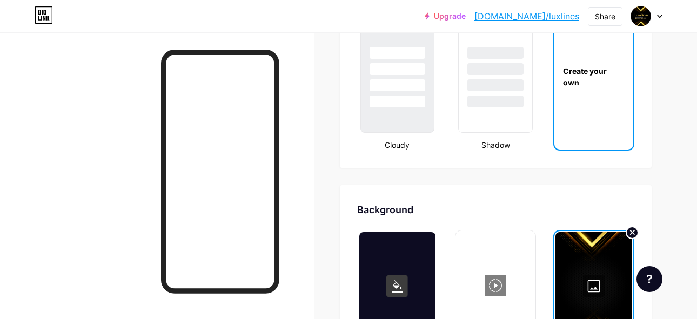
scroll to position [1473, 0]
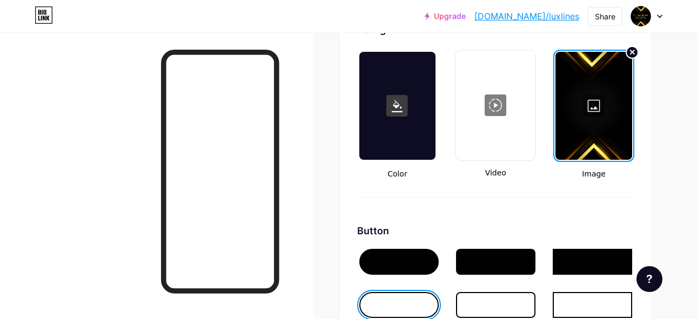
click at [609, 115] on div at bounding box center [594, 106] width 77 height 108
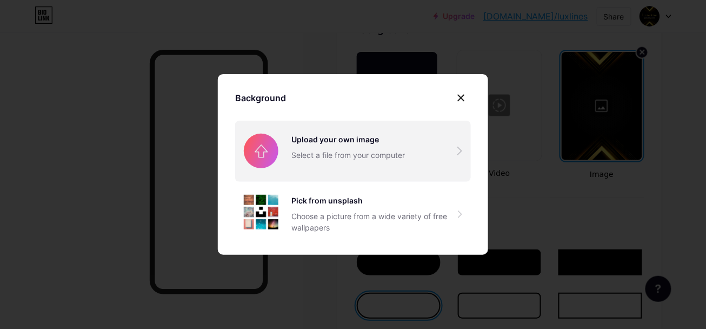
click at [349, 141] on input "file" at bounding box center [353, 151] width 236 height 61
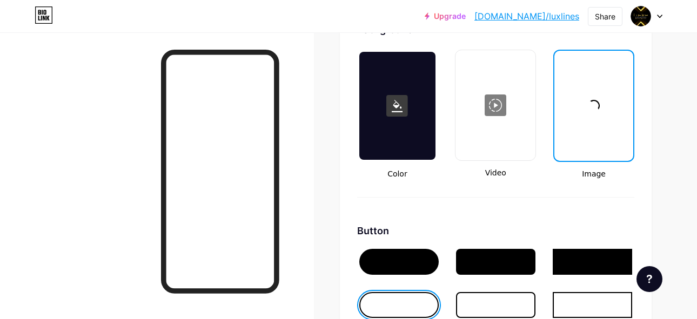
type input "#000000"
type input "#ffffff"
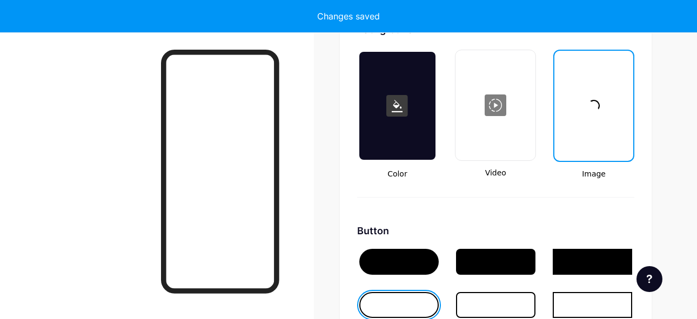
type input "#000000"
type input "#ffffff"
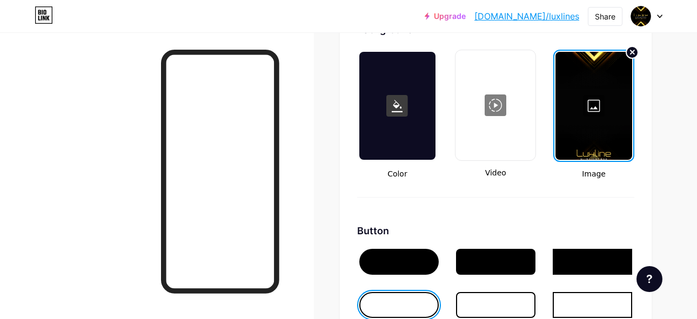
type input "#000000"
type input "#ffffff"
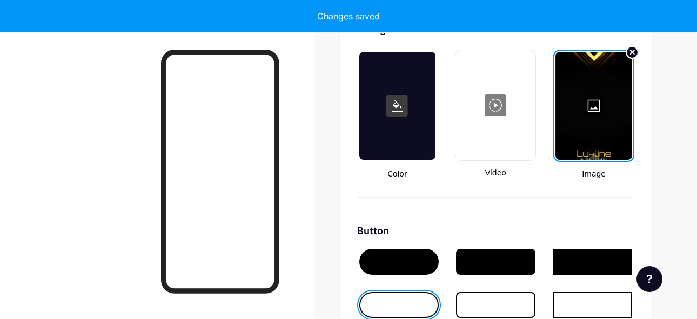
type input "#000000"
type input "#ffffff"
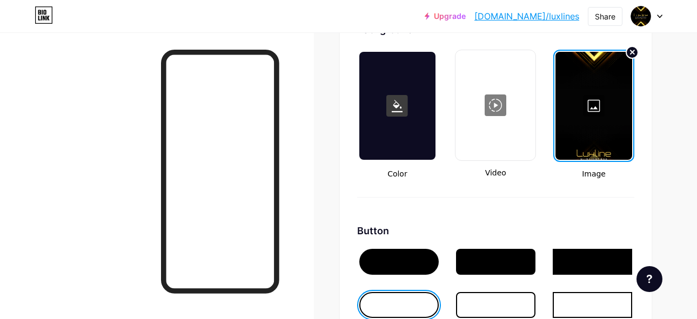
click at [614, 112] on div at bounding box center [594, 106] width 77 height 108
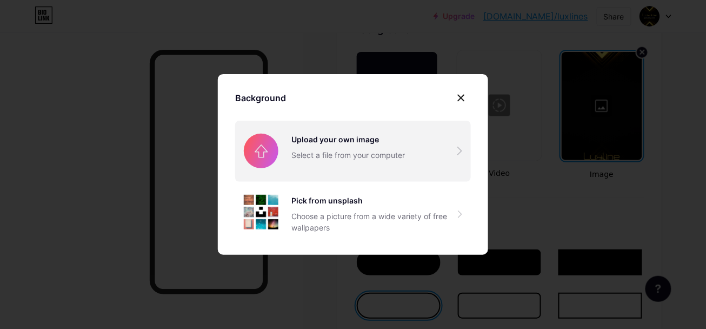
click at [366, 148] on input "file" at bounding box center [353, 151] width 236 height 61
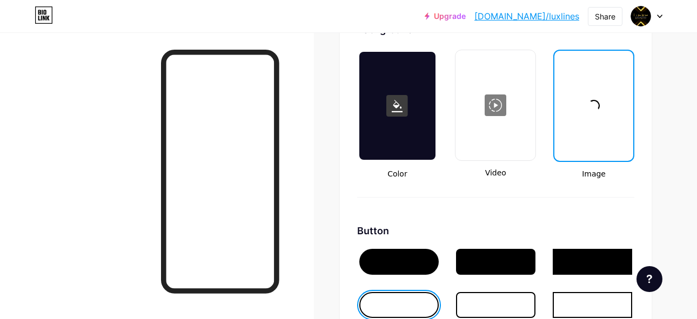
type input "#000000"
type input "#ffffff"
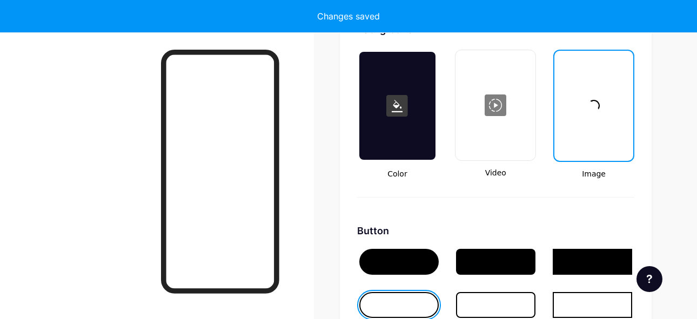
type input "#000000"
type input "#ffffff"
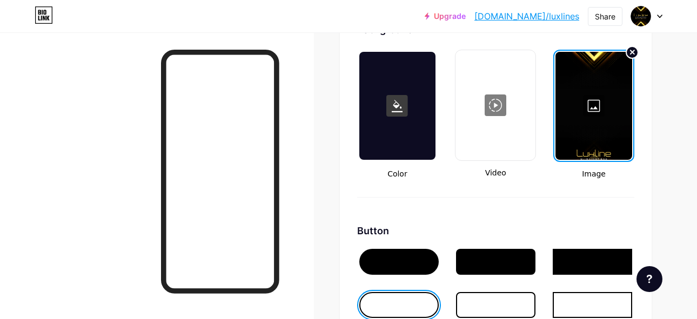
type input "#000000"
type input "#ffffff"
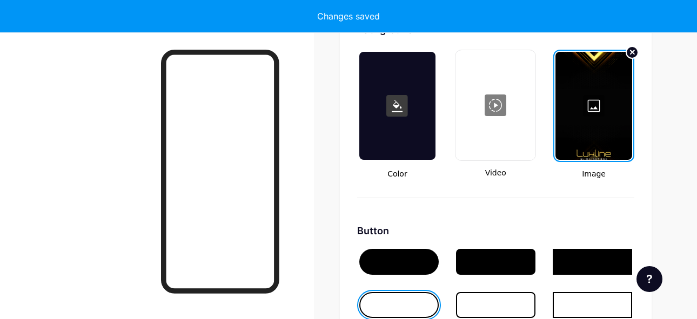
type input "#000000"
type input "#ffffff"
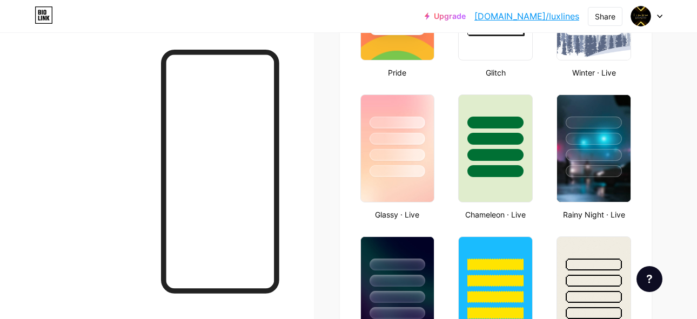
scroll to position [392, 0]
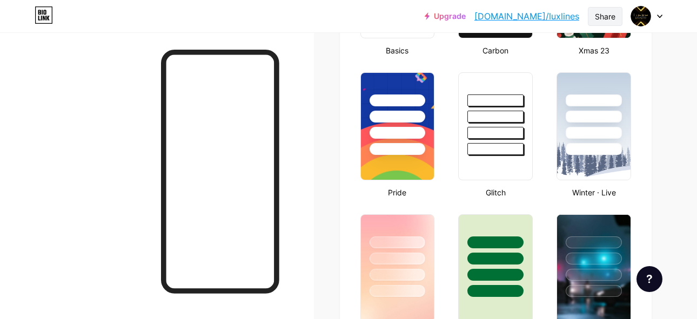
click at [596, 15] on div "Share" at bounding box center [605, 16] width 21 height 11
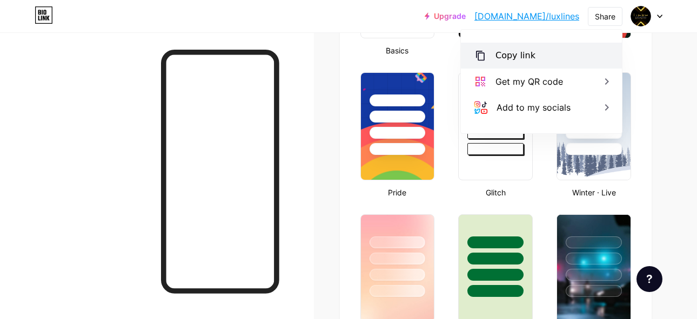
click at [546, 53] on div "Copy link" at bounding box center [541, 56] width 161 height 26
